Goal: Information Seeking & Learning: Check status

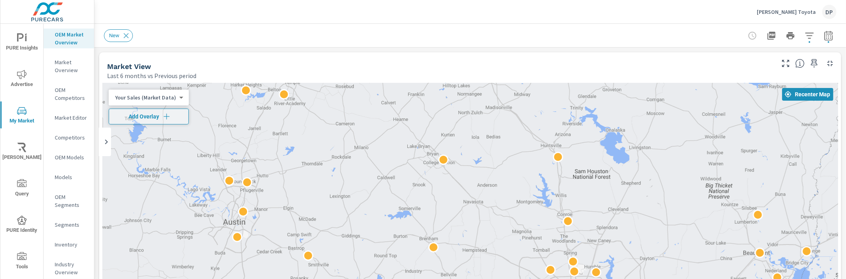
scroll to position [465, 0]
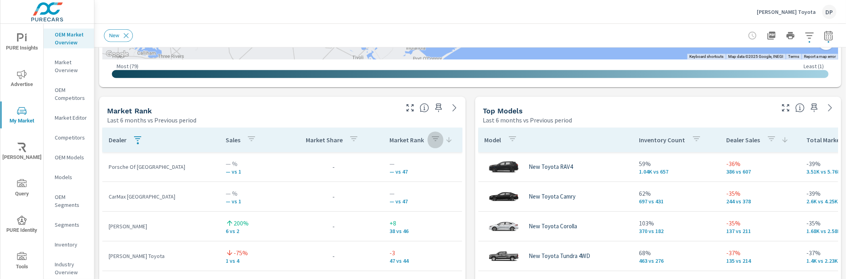
click at [431, 137] on icon "button" at bounding box center [436, 139] width 10 height 10
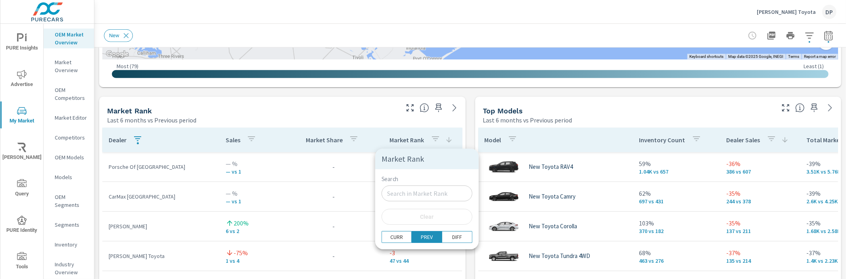
click at [424, 137] on div at bounding box center [423, 139] width 846 height 279
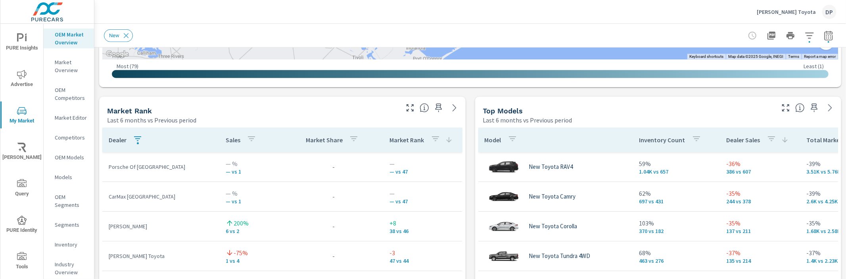
click at [432, 138] on icon "button" at bounding box center [435, 138] width 7 height 5
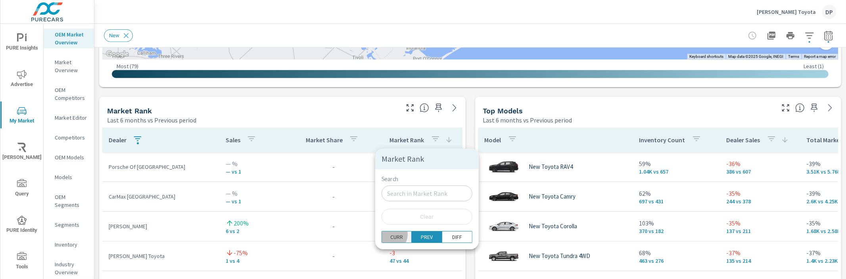
click at [390, 234] on p "CURR" at bounding box center [396, 237] width 13 height 8
click at [356, 171] on div at bounding box center [423, 139] width 846 height 279
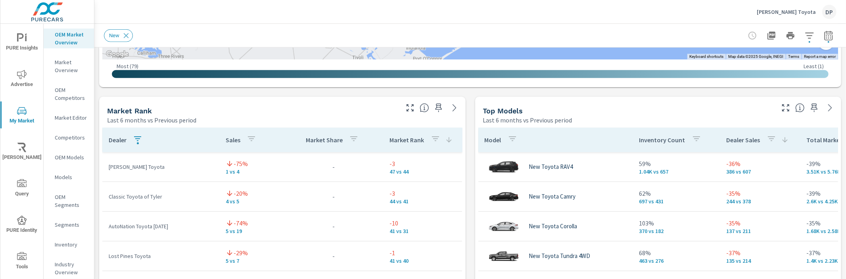
click at [401, 144] on p "Market Rank" at bounding box center [407, 140] width 35 height 8
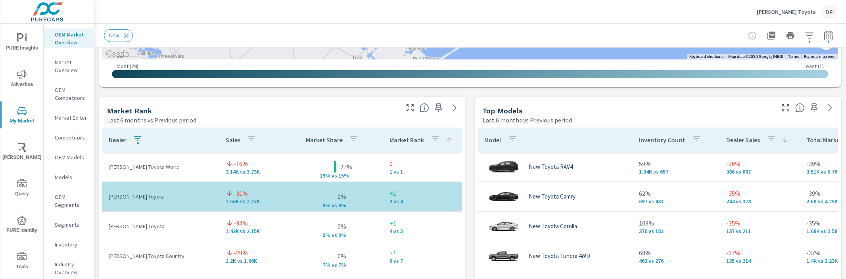
click at [401, 142] on p "Market Rank" at bounding box center [407, 140] width 35 height 8
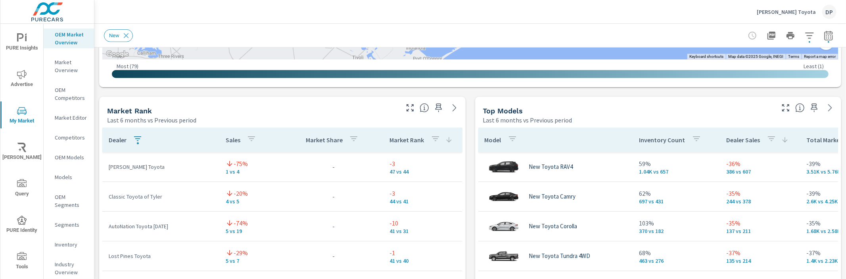
click at [433, 141] on div "Market Rank" at bounding box center [421, 140] width 63 height 18
click at [431, 141] on icon "button" at bounding box center [436, 139] width 10 height 10
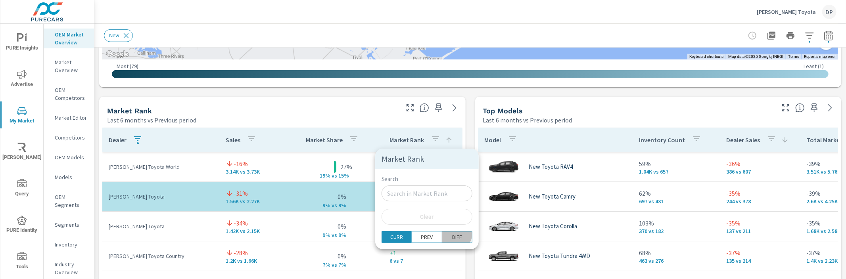
click at [452, 234] on p "DIFF" at bounding box center [457, 237] width 10 height 8
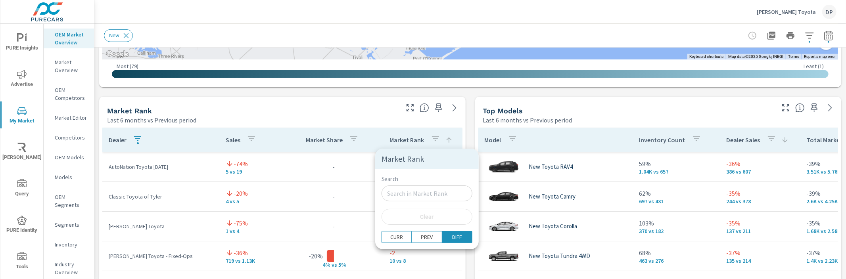
click at [361, 114] on div at bounding box center [423, 139] width 846 height 279
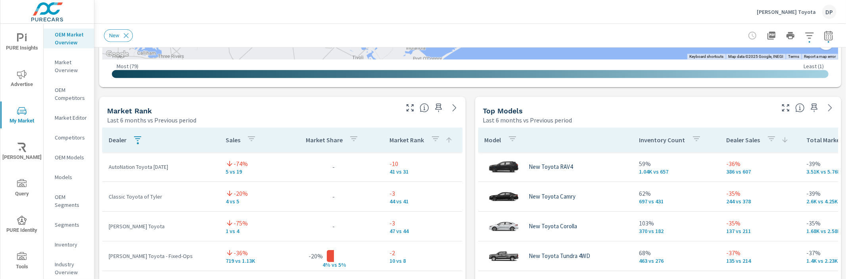
click at [394, 141] on p "Market Rank" at bounding box center [407, 140] width 35 height 8
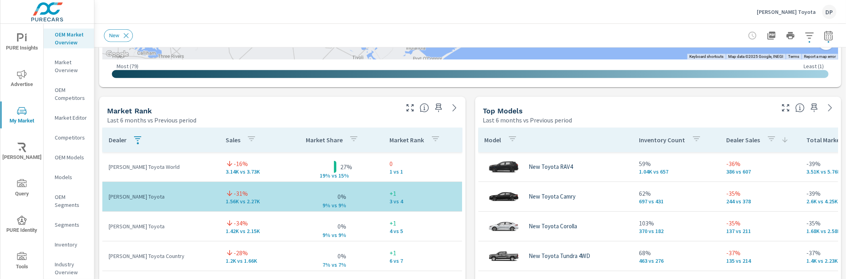
click at [390, 147] on div "Market Rank" at bounding box center [417, 140] width 54 height 18
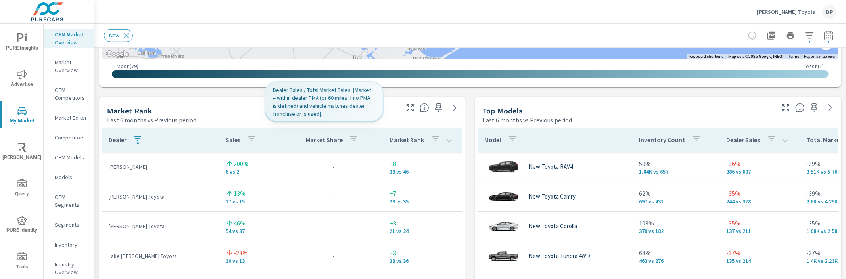
click at [328, 140] on p "Market Share" at bounding box center [324, 140] width 37 height 8
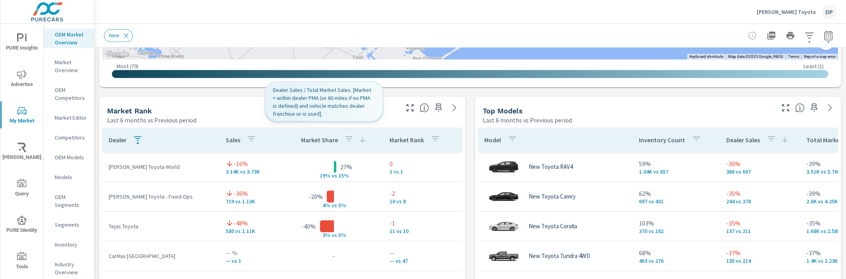
click at [328, 140] on div "Market Share" at bounding box center [333, 140] width 65 height 18
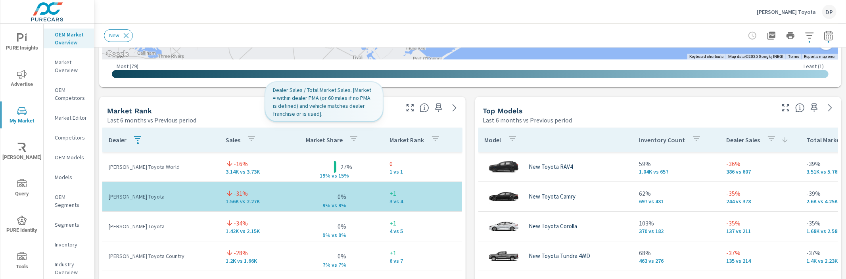
click at [333, 140] on div "Market Share" at bounding box center [334, 140] width 56 height 18
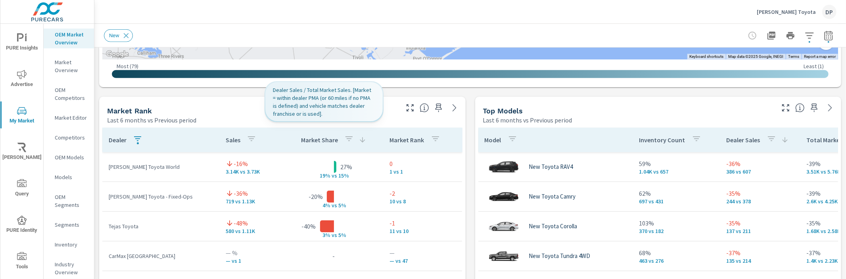
click at [325, 140] on p "Market Share" at bounding box center [319, 140] width 37 height 8
click at [344, 140] on icon "button" at bounding box center [349, 139] width 10 height 10
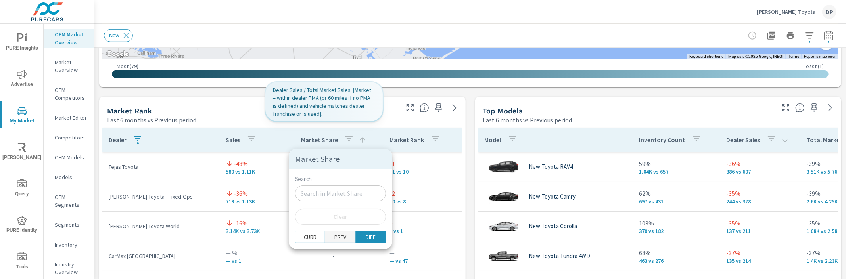
click at [334, 235] on p "PREV" at bounding box center [340, 237] width 12 height 8
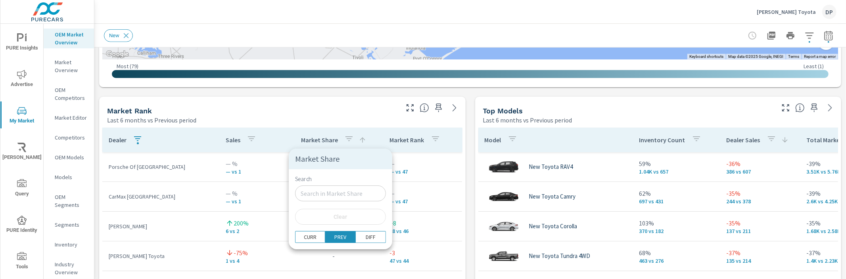
click at [277, 139] on div at bounding box center [423, 139] width 846 height 279
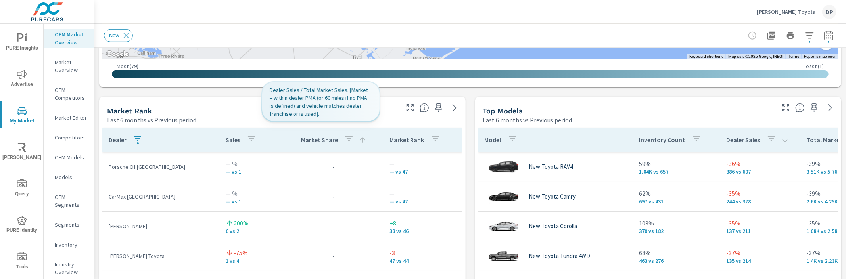
click at [317, 140] on p "Market Share" at bounding box center [319, 140] width 37 height 8
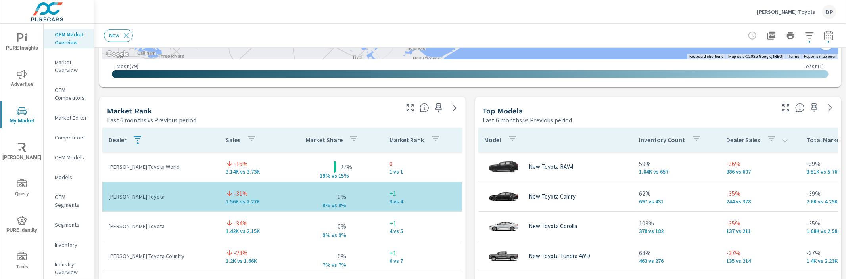
click at [317, 140] on p "Market Share" at bounding box center [324, 140] width 37 height 8
click at [344, 137] on icon "button" at bounding box center [349, 139] width 10 height 10
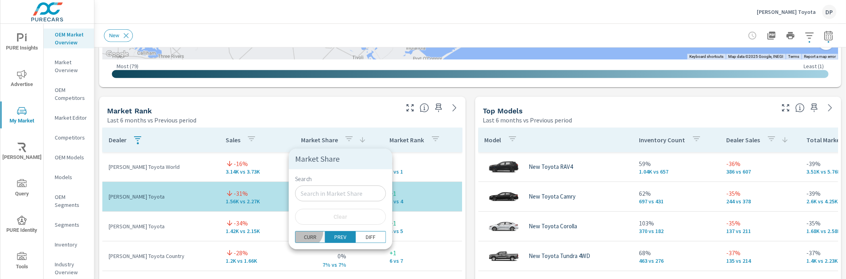
click at [307, 232] on button "CURR" at bounding box center [310, 237] width 30 height 12
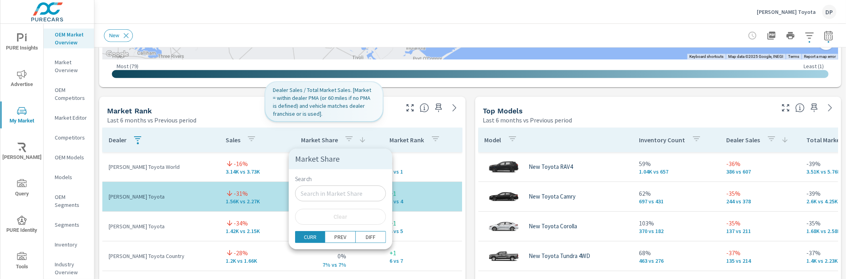
click at [307, 106] on div at bounding box center [423, 139] width 846 height 279
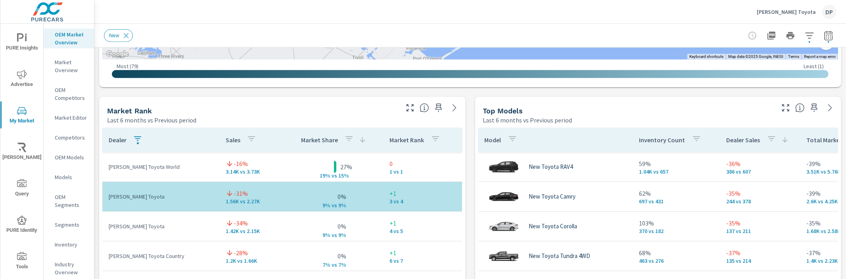
scroll to position [463, 0]
